Goal: Transaction & Acquisition: Purchase product/service

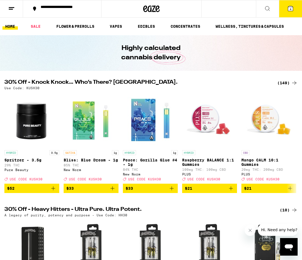
click at [291, 10] on span "4" at bounding box center [290, 8] width 2 height 3
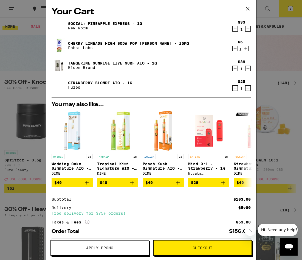
click at [83, 247] on span "Apply Promo" at bounding box center [100, 248] width 98 height 4
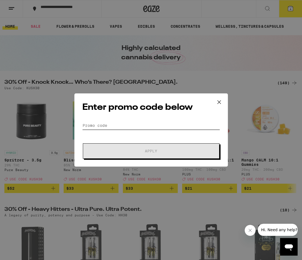
click at [126, 123] on input "Promo Code" at bounding box center [151, 125] width 138 height 8
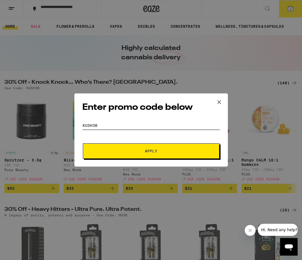
type input "kush30"
click at [126, 157] on button "Apply" at bounding box center [151, 150] width 137 height 15
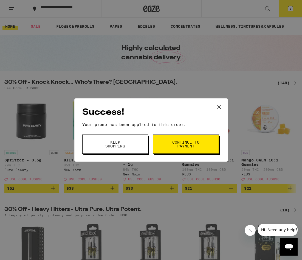
click at [175, 147] on span "Continue to payment" at bounding box center [186, 144] width 28 height 8
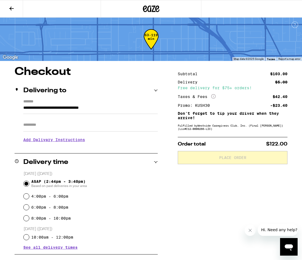
click at [110, 123] on input "Apt/Suite" at bounding box center [90, 124] width 134 height 13
type input "****"
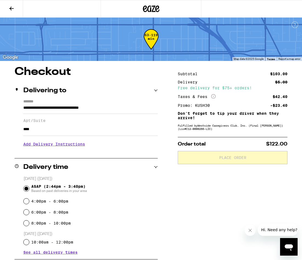
click at [73, 144] on h3 "Add Delivery Instructions" at bounding box center [90, 144] width 134 height 13
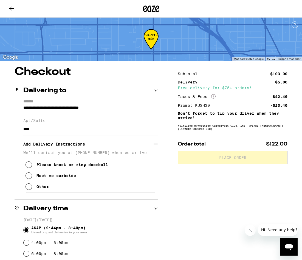
click at [51, 185] on div "Please knock or ring doorbell Meet me curbside Other" at bounding box center [90, 173] width 134 height 37
click at [48, 186] on button "Other" at bounding box center [36, 186] width 23 height 11
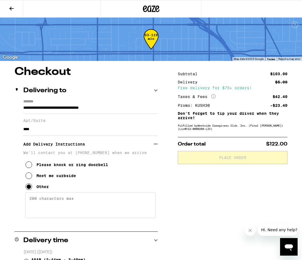
click at [55, 197] on textarea "Enter any other delivery instructions you want driver to know" at bounding box center [90, 205] width 130 height 26
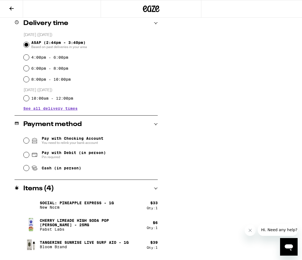
scroll to position [217, 0]
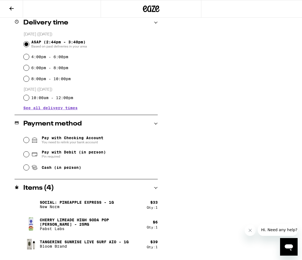
type textarea "gate code 112# - unit is ground level on the right side of the pool"
click at [65, 150] on div "Pay with Debit (in person) Pin required" at bounding box center [91, 154] width 134 height 14
click at [63, 156] on span "Pin required" at bounding box center [74, 156] width 64 height 4
click at [29, 156] on input "Pay with Debit (in person) Pin required" at bounding box center [26, 153] width 5 height 5
radio input "true"
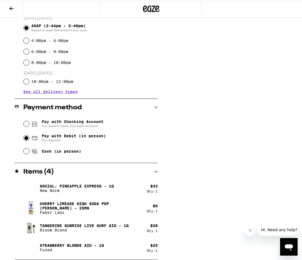
scroll to position [0, 0]
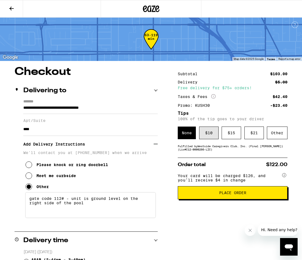
click at [213, 132] on div "$ 10" at bounding box center [208, 132] width 19 height 13
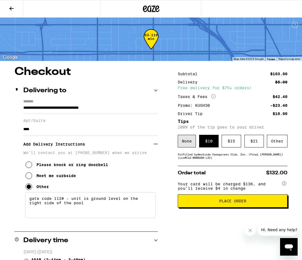
click at [188, 147] on div "None" at bounding box center [187, 141] width 18 height 13
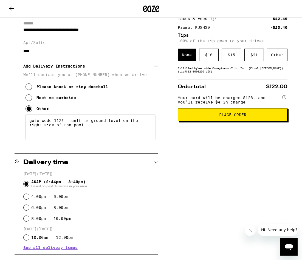
scroll to position [79, 0]
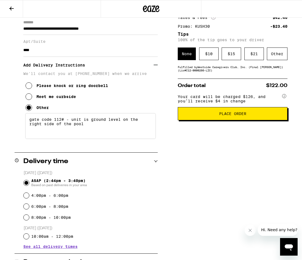
click at [201, 120] on button "Place Order" at bounding box center [233, 113] width 110 height 13
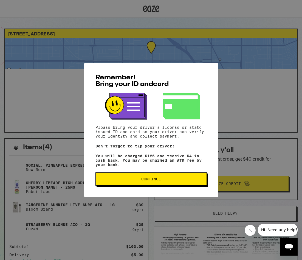
click at [155, 181] on span "Continue" at bounding box center [151, 179] width 20 height 4
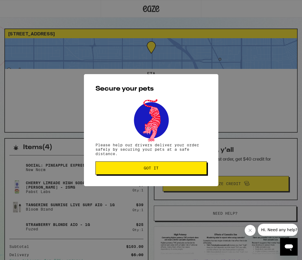
click at [158, 174] on button "Got it" at bounding box center [150, 167] width 111 height 13
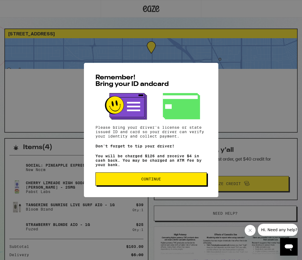
click at [157, 181] on span "Continue" at bounding box center [151, 179] width 20 height 4
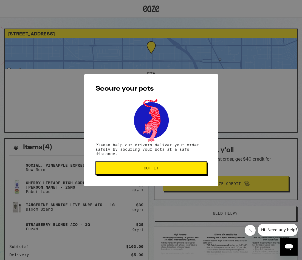
click at [155, 168] on span "Got it" at bounding box center [151, 168] width 15 height 4
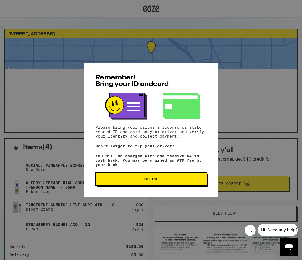
click at [125, 183] on button "Continue" at bounding box center [150, 178] width 111 height 13
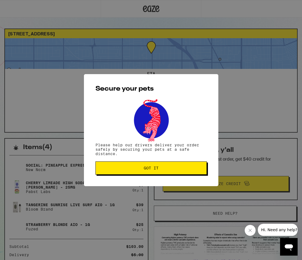
click at [126, 173] on button "Got it" at bounding box center [150, 167] width 111 height 13
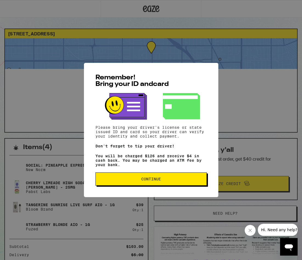
click at [138, 178] on button "Continue" at bounding box center [150, 178] width 111 height 13
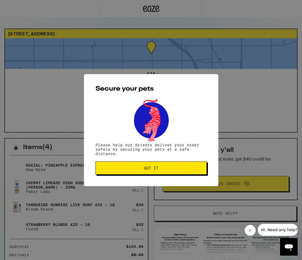
click at [137, 170] on span "Got it" at bounding box center [151, 168] width 102 height 4
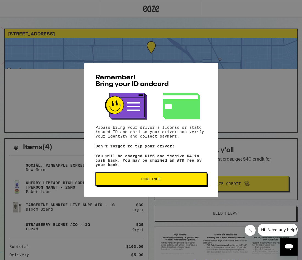
click at [158, 181] on span "Continue" at bounding box center [151, 179] width 20 height 4
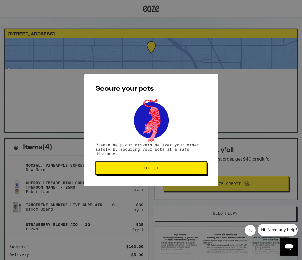
click at [176, 173] on button "Got it" at bounding box center [150, 167] width 111 height 13
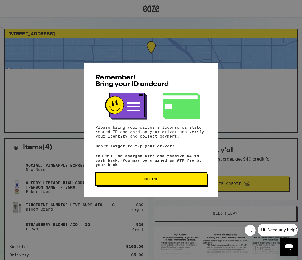
click at [134, 181] on span "Continue" at bounding box center [151, 179] width 102 height 4
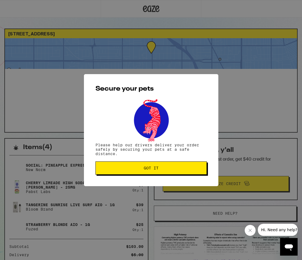
click at [137, 173] on button "Got it" at bounding box center [150, 167] width 111 height 13
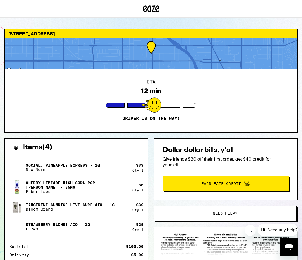
click at [16, 61] on div at bounding box center [151, 53] width 292 height 31
